Goal: Task Accomplishment & Management: Complete application form

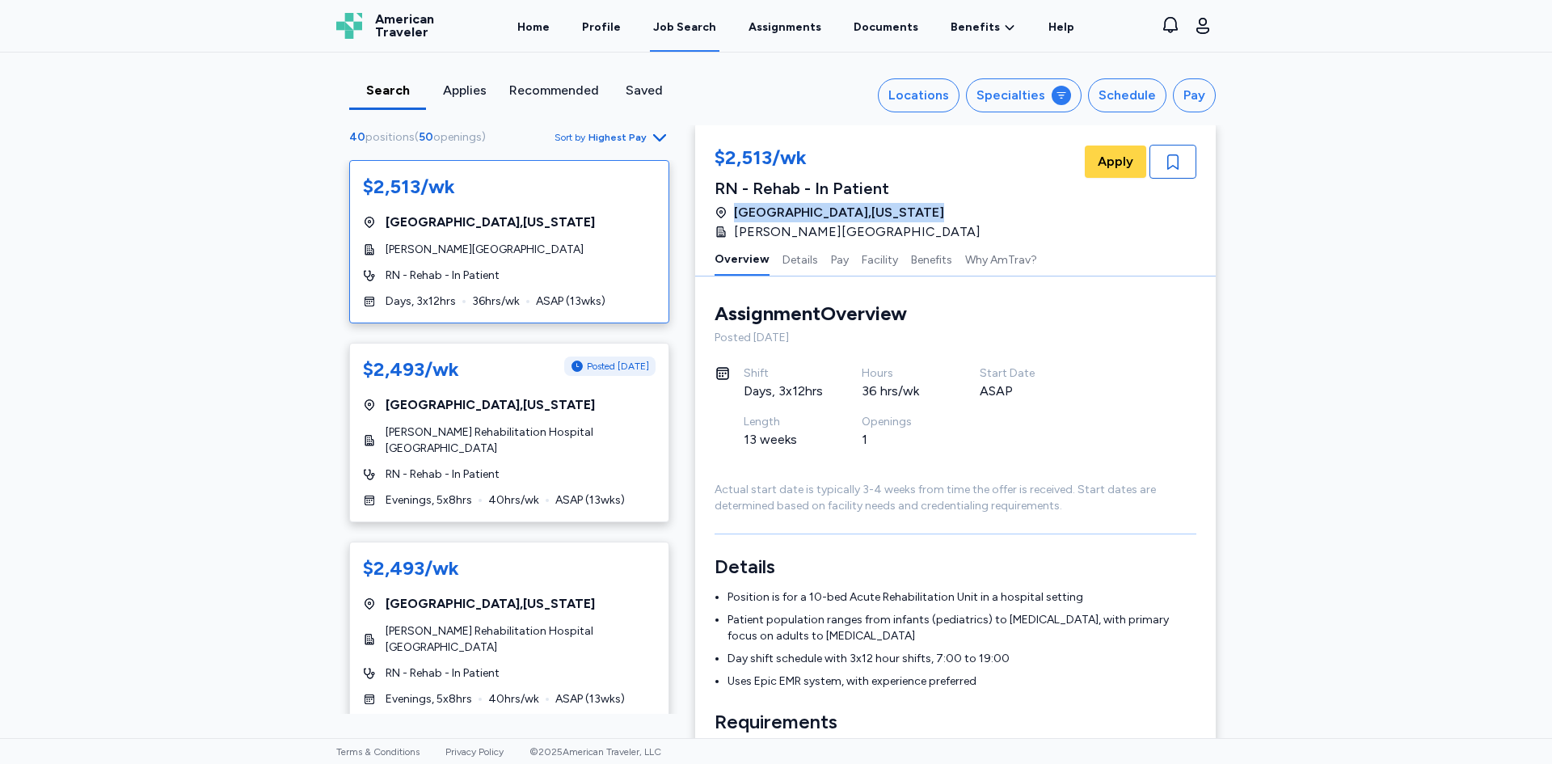
scroll to position [81, 0]
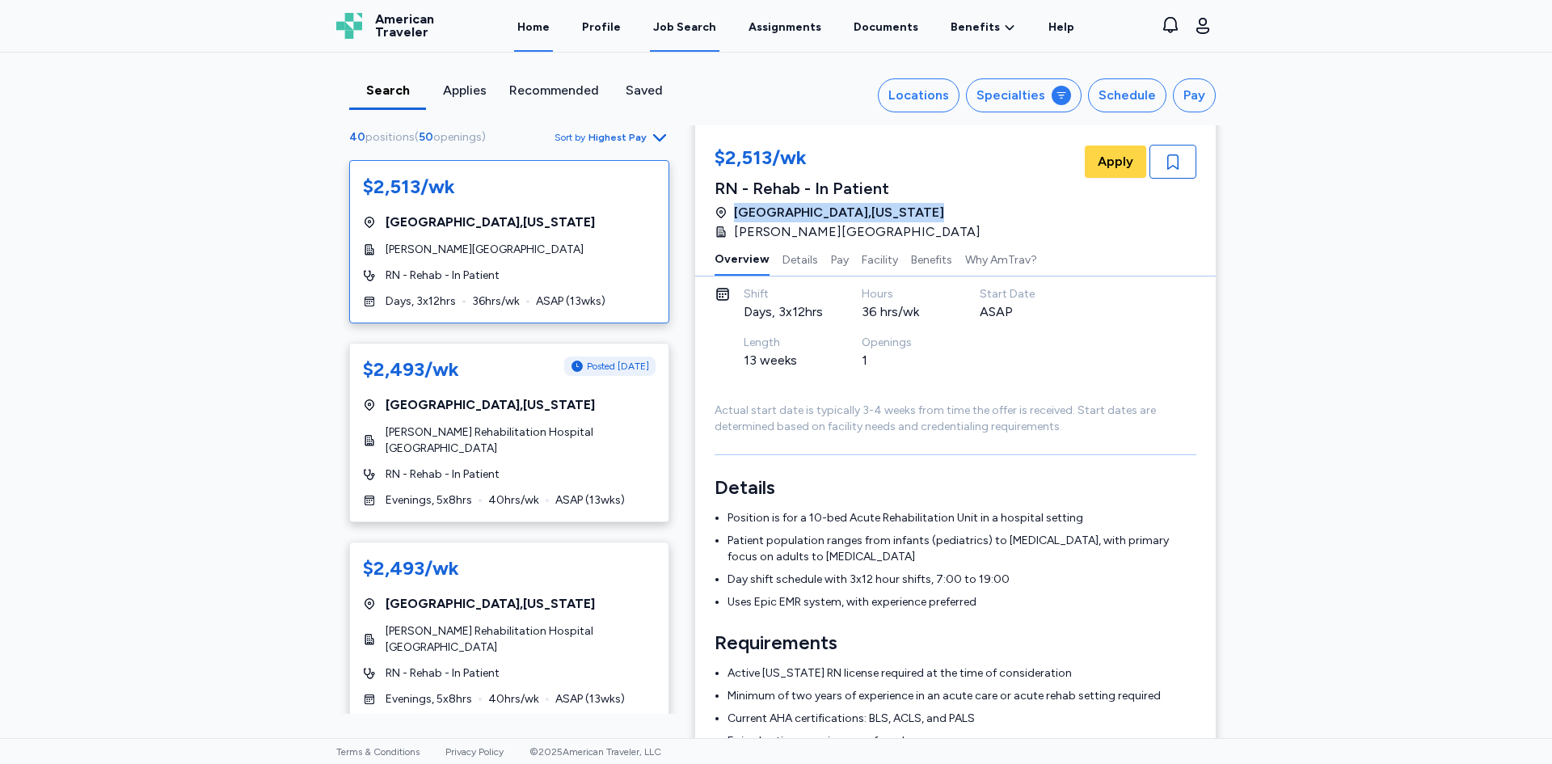
click at [553, 23] on link "Home" at bounding box center [533, 27] width 39 height 50
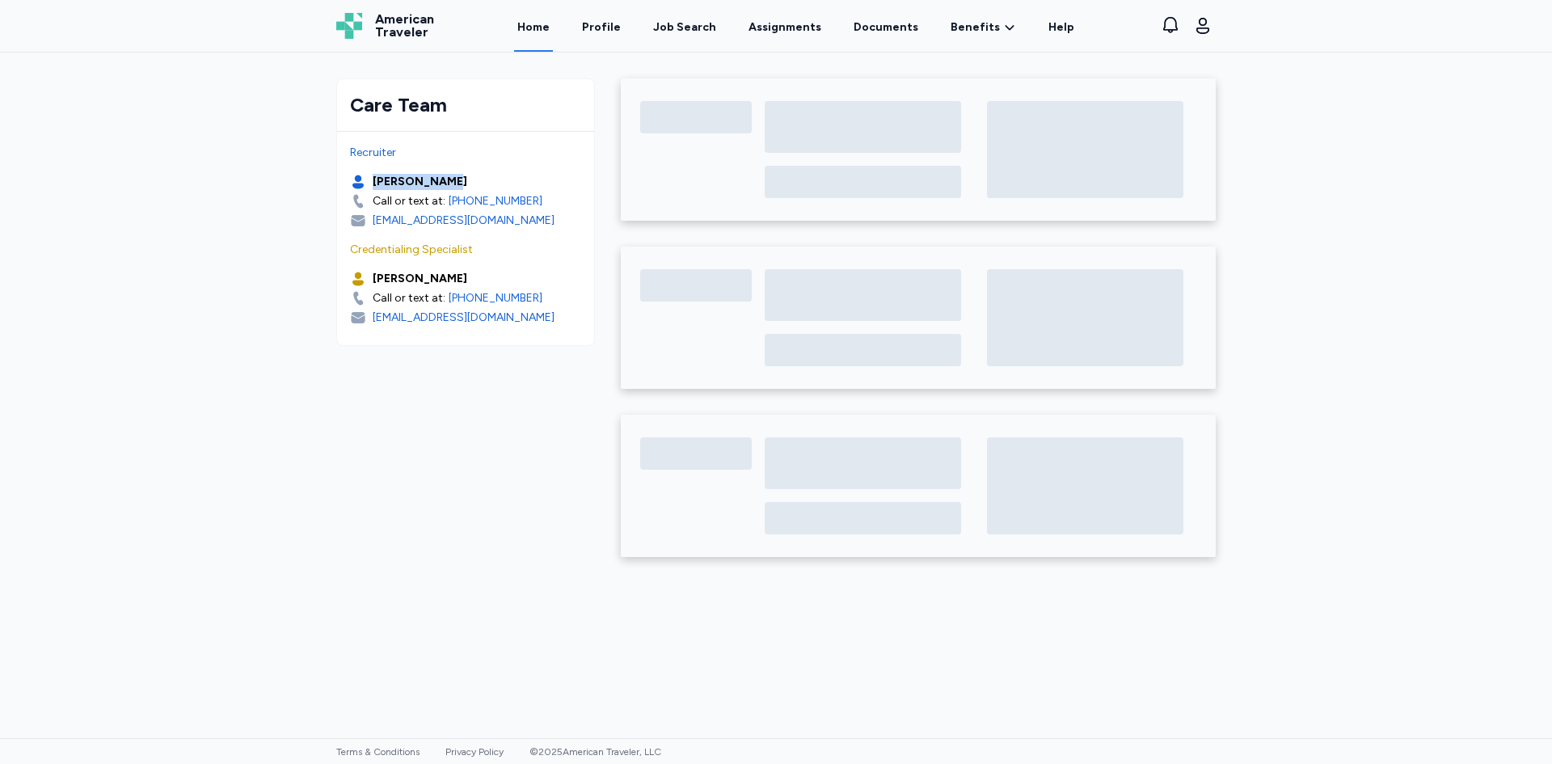
drag, startPoint x: 447, startPoint y: 179, endPoint x: 374, endPoint y: 182, distance: 73.6
click at [374, 182] on div "[PERSON_NAME]" at bounding box center [465, 182] width 231 height 16
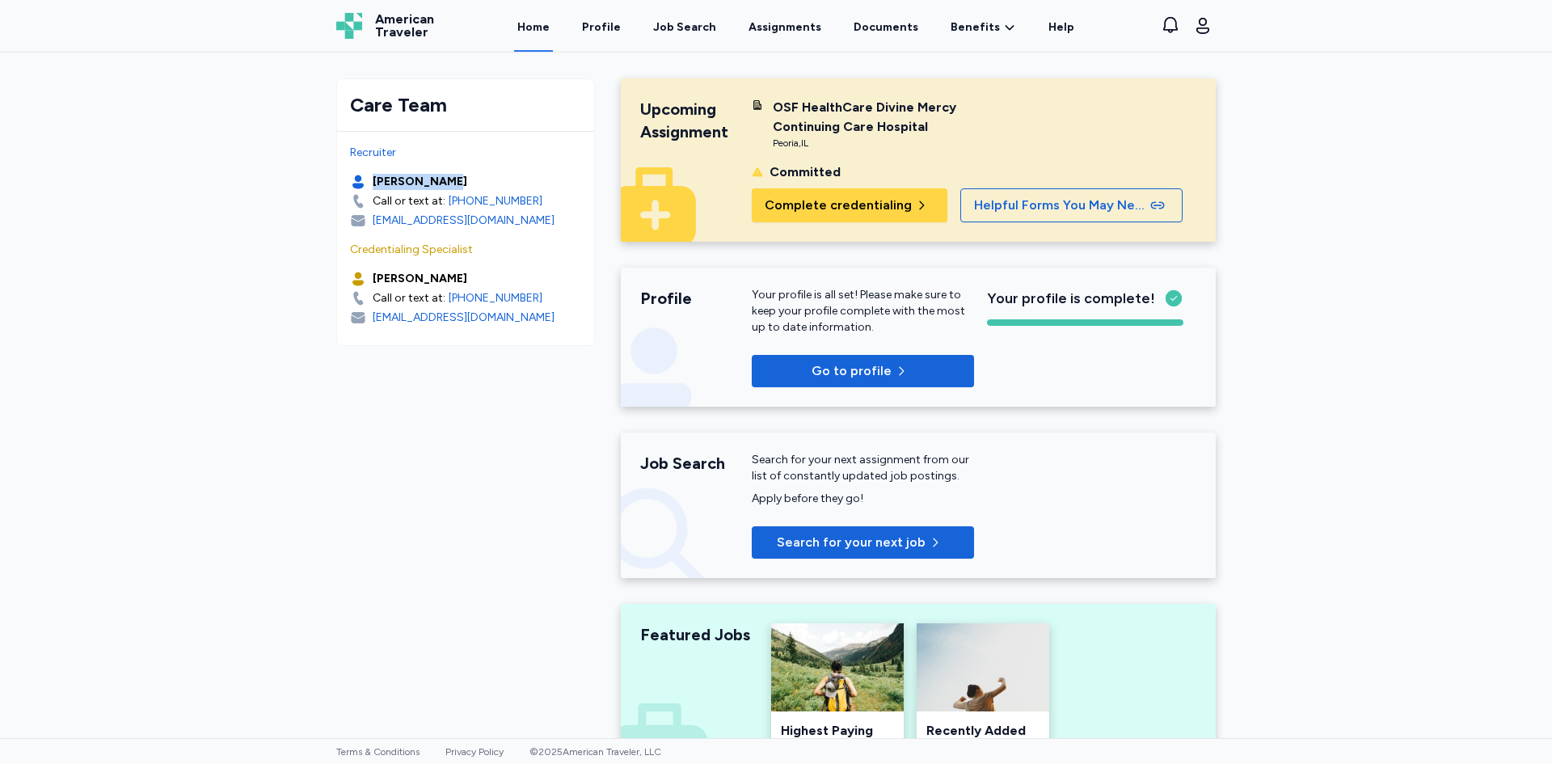
drag, startPoint x: 365, startPoint y: 278, endPoint x: 447, endPoint y: 268, distance: 83.0
click at [447, 268] on div "Credentialing Specialist [PERSON_NAME] Call or text at: [PHONE_NUMBER] [EMAIL_A…" at bounding box center [465, 284] width 231 height 84
click at [846, 198] on span "Complete credentialing" at bounding box center [838, 205] width 147 height 19
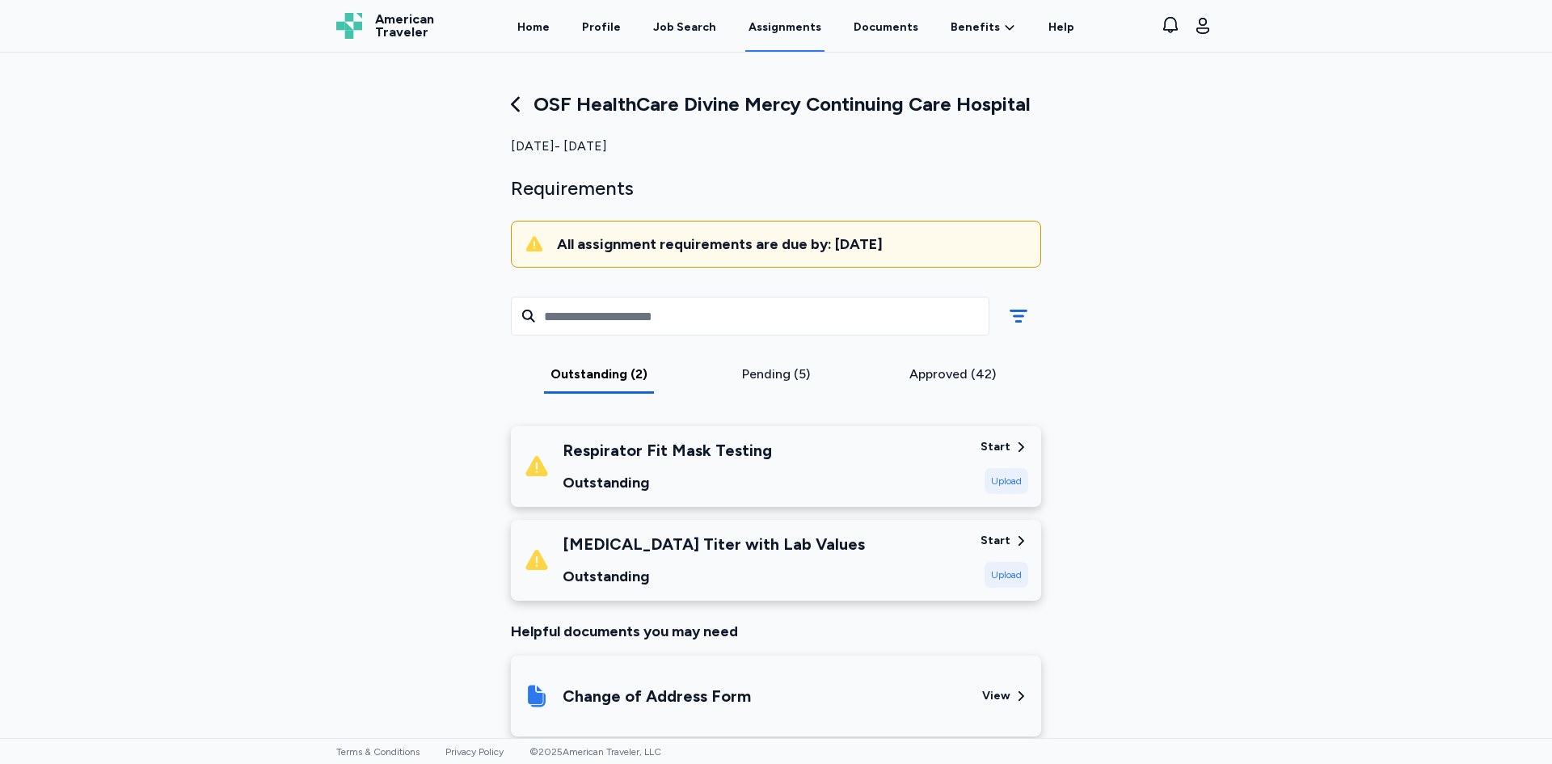
click at [758, 441] on div "Respirator Fit Mask Testing" at bounding box center [667, 450] width 209 height 23
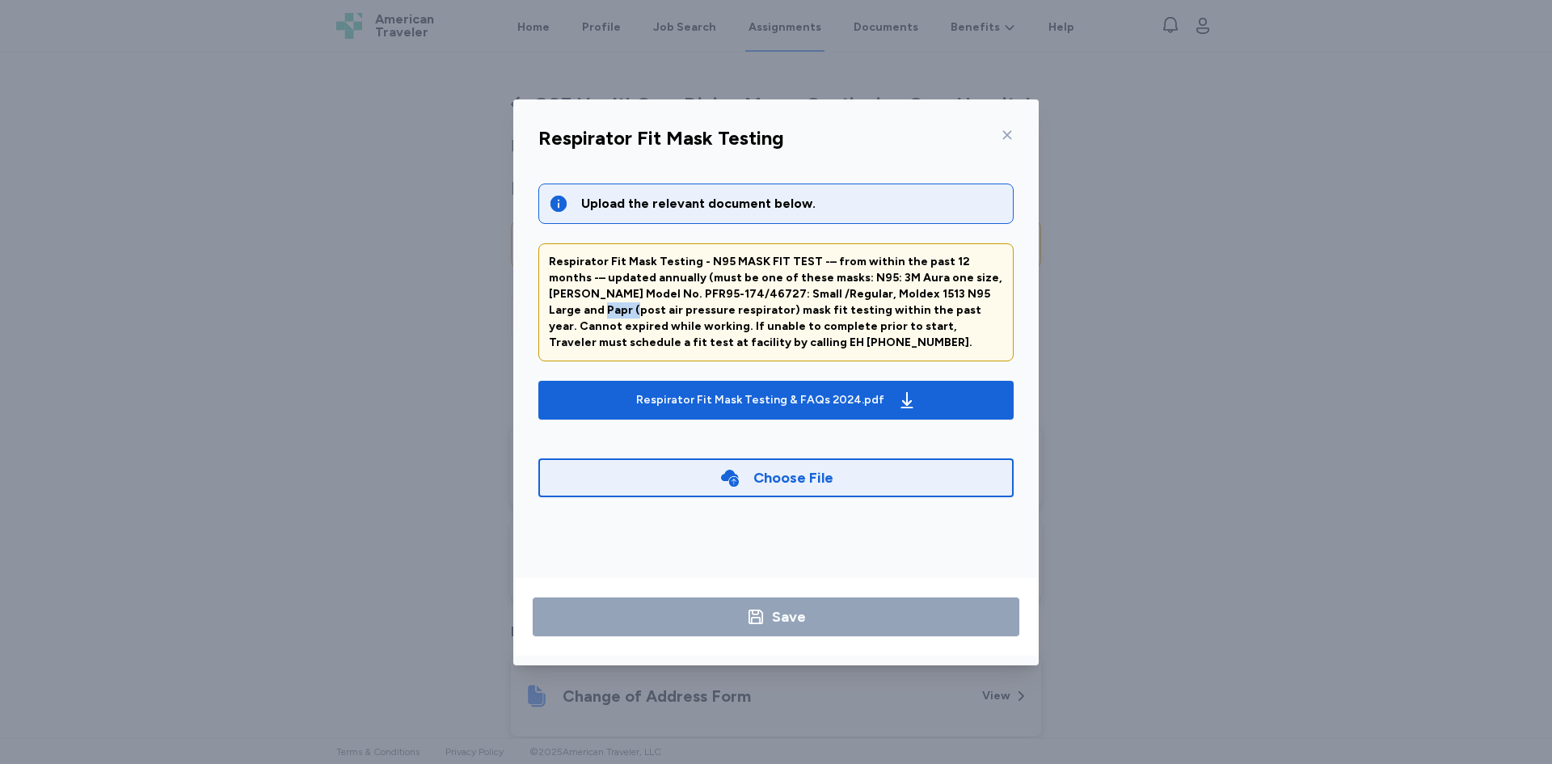
drag, startPoint x: 929, startPoint y: 289, endPoint x: 957, endPoint y: 295, distance: 28.9
click at [957, 295] on div "Respirator Fit Mask Testing - N95 MASK FIT TEST -– from within the past 12 mont…" at bounding box center [776, 302] width 454 height 97
click at [997, 127] on div at bounding box center [1003, 135] width 19 height 26
